Goal: Information Seeking & Learning: Learn about a topic

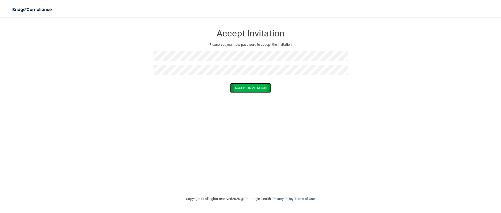
click at [238, 89] on button "Accept Invitation" at bounding box center [250, 88] width 41 height 10
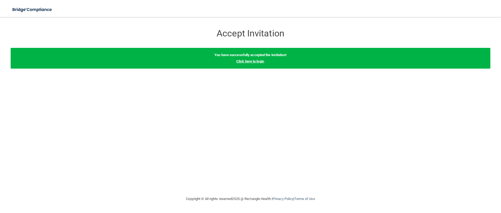
click at [258, 62] on link "Click here to login" at bounding box center [250, 61] width 28 height 4
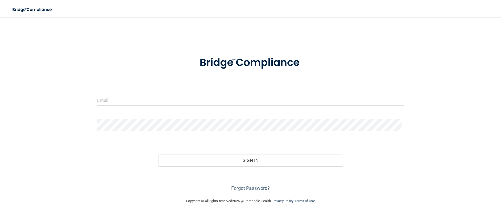
click at [241, 101] on input "email" at bounding box center [250, 100] width 307 height 12
type input "[EMAIL_ADDRESS][DOMAIN_NAME]"
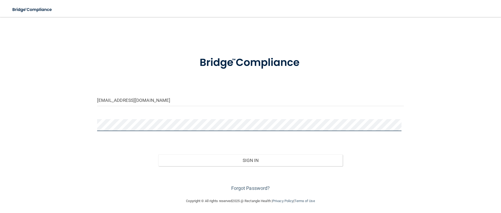
click at [158, 155] on button "Sign In" at bounding box center [250, 161] width 184 height 12
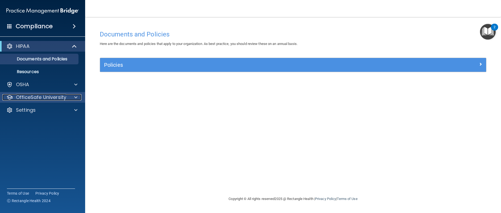
click at [47, 95] on p "OfficeSafe University" at bounding box center [41, 97] width 50 height 6
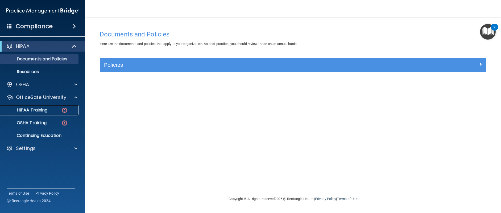
click at [41, 110] on p "HIPAA Training" at bounding box center [25, 109] width 44 height 5
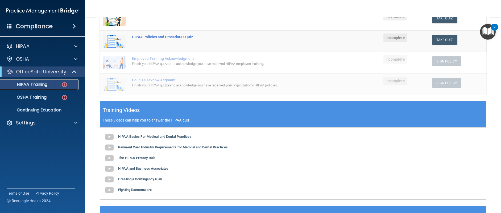
scroll to position [160, 0]
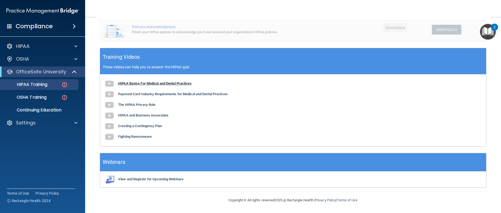
click at [142, 83] on b "HIPAA Basics For Medical and Dental Practices" at bounding box center [154, 83] width 73 height 4
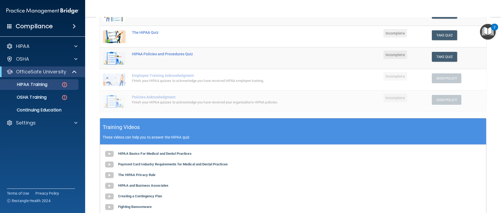
scroll to position [0, 0]
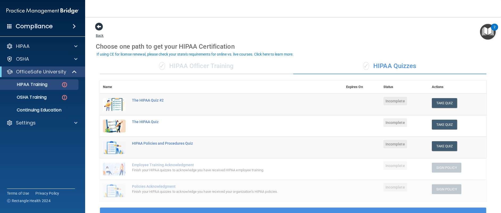
click at [100, 29] on span at bounding box center [99, 27] width 8 height 8
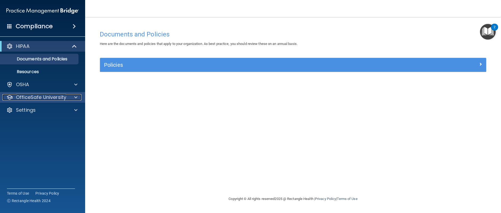
click at [51, 100] on p "OfficeSafe University" at bounding box center [41, 97] width 50 height 6
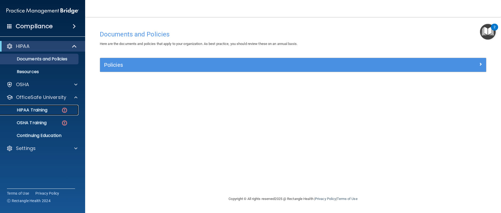
click at [47, 110] on p "HIPAA Training" at bounding box center [25, 109] width 44 height 5
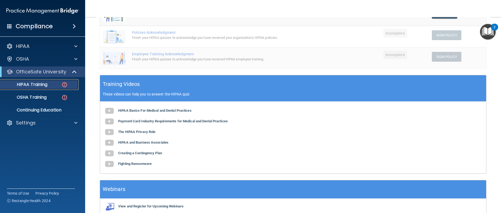
scroll to position [133, 0]
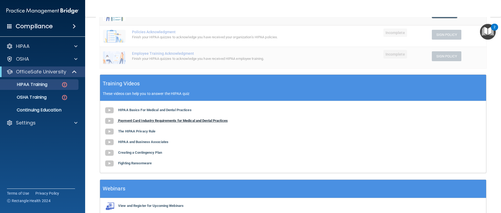
click at [196, 120] on b "Payment Card Industry Requirements for Medical and Dental Practices" at bounding box center [173, 121] width 110 height 4
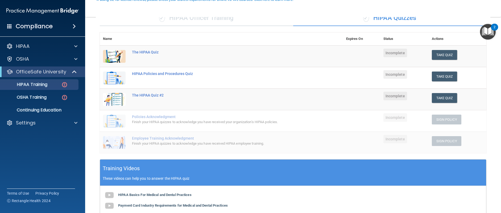
scroll to position [80, 0]
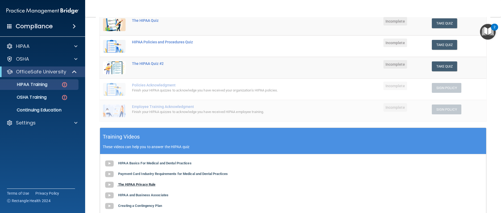
click at [147, 185] on b "The HIPAA Privacy Rule" at bounding box center [136, 185] width 37 height 4
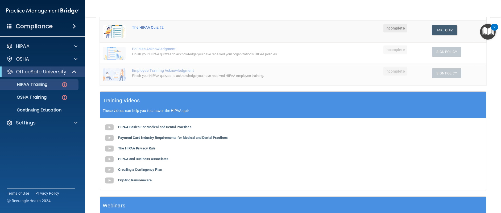
scroll to position [106, 0]
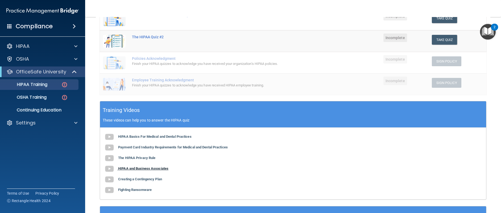
click at [159, 169] on b "HIPAA and Business Associates" at bounding box center [143, 169] width 50 height 4
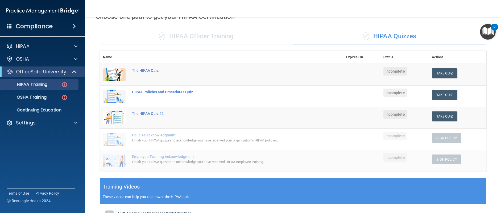
scroll to position [27, 0]
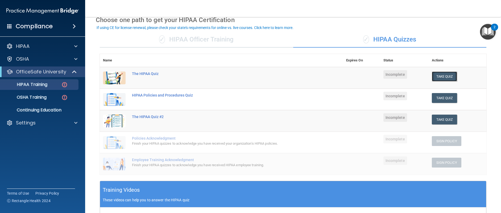
click at [437, 73] on button "Take Quiz" at bounding box center [445, 77] width 26 height 10
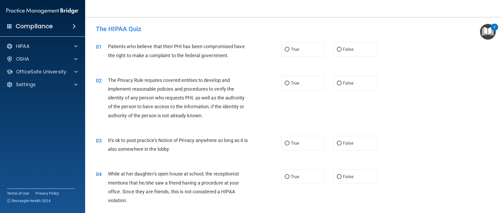
scroll to position [27, 0]
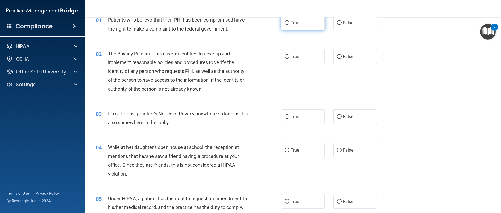
click at [292, 28] on label "True" at bounding box center [303, 22] width 44 height 15
click at [289, 25] on input "True" at bounding box center [287, 23] width 5 height 4
radio input "true"
click at [487, 34] on img "Open Resource Center, 2 new notifications" at bounding box center [488, 32] width 16 height 16
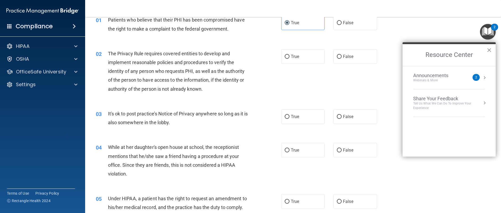
click at [489, 49] on button "×" at bounding box center [489, 50] width 5 height 9
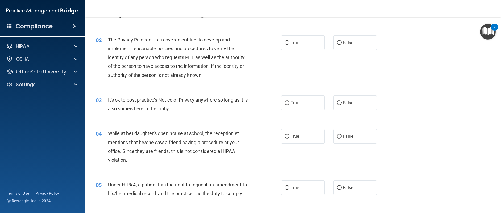
scroll to position [53, 0]
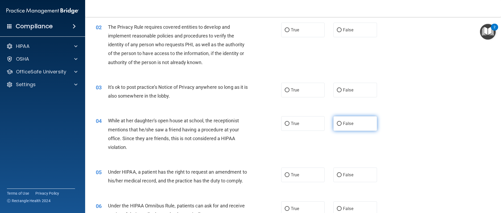
click at [356, 125] on label "False" at bounding box center [355, 123] width 44 height 15
click at [342, 125] on input "False" at bounding box center [339, 124] width 5 height 4
radio input "true"
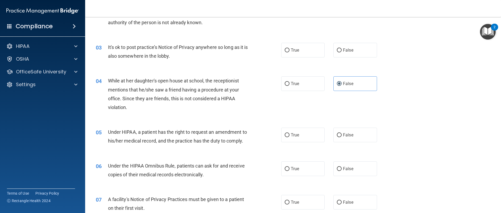
scroll to position [106, 0]
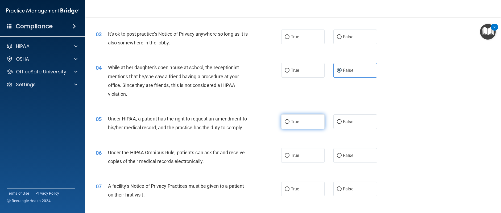
click at [291, 122] on span "True" at bounding box center [295, 121] width 8 height 5
click at [289, 122] on input "True" at bounding box center [287, 122] width 5 height 4
radio input "true"
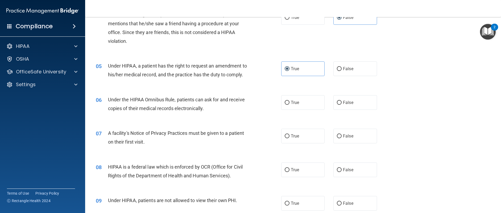
scroll to position [160, 0]
click at [302, 105] on label "True" at bounding box center [303, 102] width 44 height 15
click at [289, 105] on input "True" at bounding box center [287, 103] width 5 height 4
radio input "true"
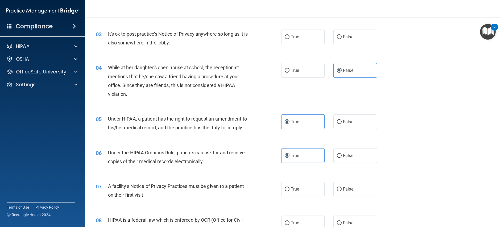
scroll to position [0, 0]
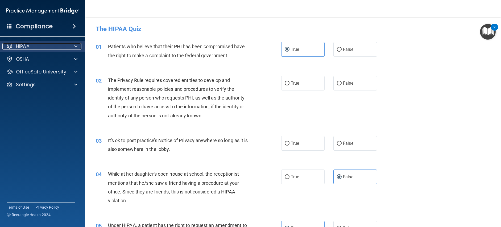
click at [75, 48] on span at bounding box center [75, 46] width 3 height 6
click at [70, 47] on div at bounding box center [74, 46] width 13 height 6
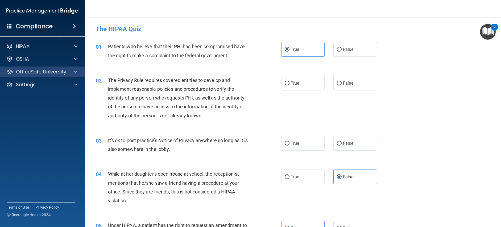
click at [73, 75] on div "OfficeSafe University" at bounding box center [42, 72] width 85 height 11
click at [70, 71] on div at bounding box center [74, 72] width 13 height 6
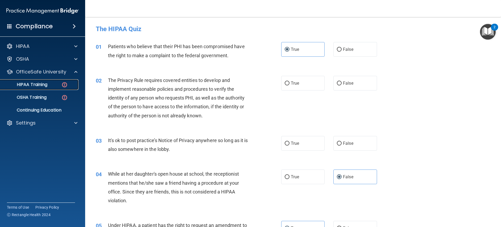
click at [41, 87] on p "HIPAA Training" at bounding box center [25, 84] width 44 height 5
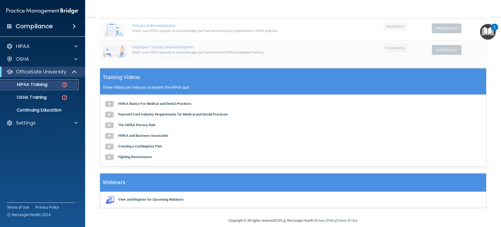
scroll to position [146, 0]
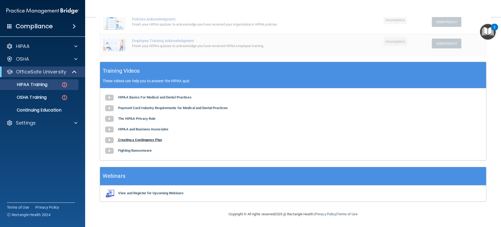
click at [152, 138] on b "Creating a Contingency Plan" at bounding box center [140, 140] width 44 height 4
